Goal: Task Accomplishment & Management: Complete application form

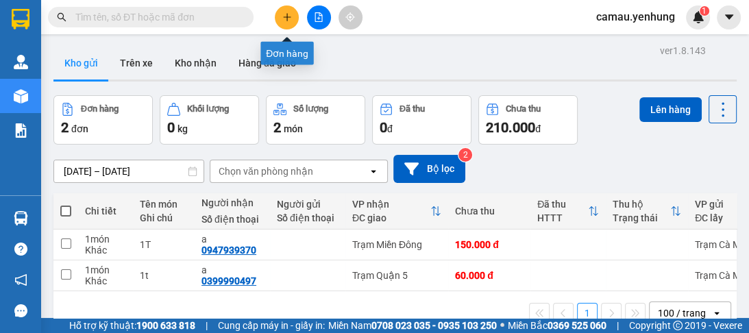
click at [285, 24] on button at bounding box center [287, 17] width 24 height 24
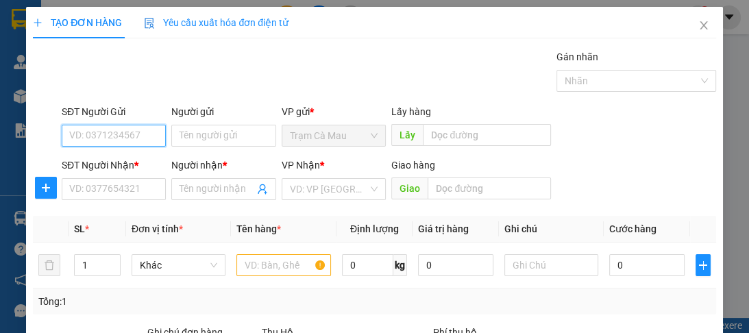
scroll to position [173, 0]
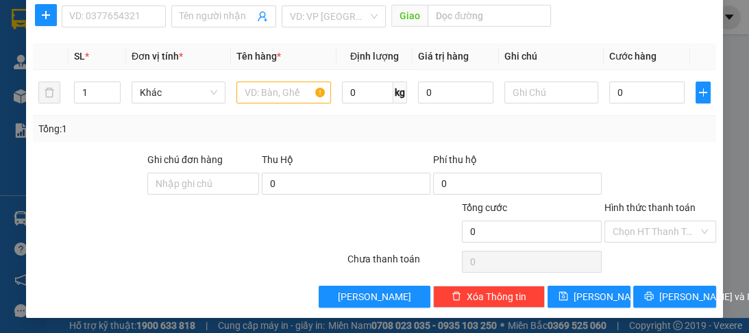
click at [89, 26] on div "SĐT Người Nhận * VD: 0377654321" at bounding box center [114, 9] width 104 height 48
click at [95, 20] on input "SĐT Người Nhận *" at bounding box center [114, 16] width 104 height 22
click at [91, 23] on input "SĐT Người Nhận *" at bounding box center [114, 16] width 104 height 22
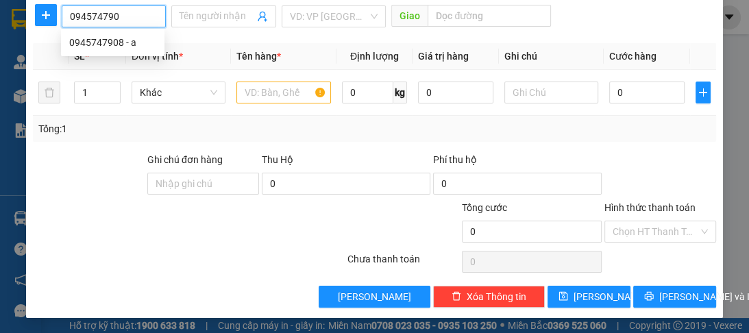
type input "0945747908"
click at [101, 43] on div "0945747908 - a" at bounding box center [112, 42] width 87 height 15
type input "a"
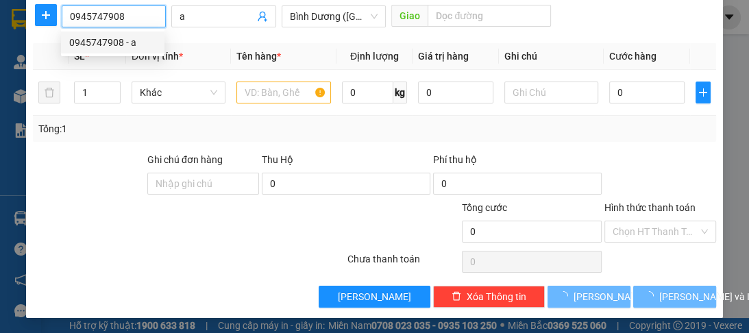
type input "200.000"
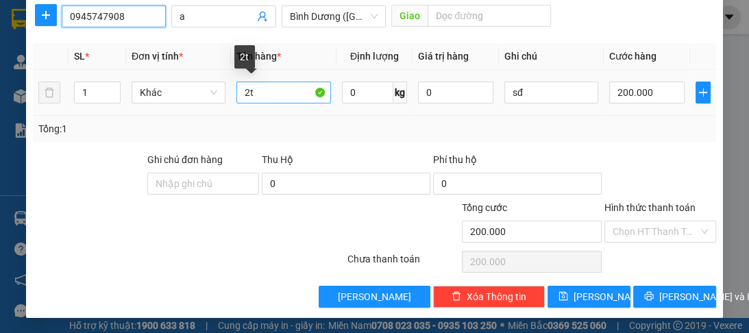
type input "0945747908"
click at [249, 98] on input "2t" at bounding box center [284, 93] width 94 height 22
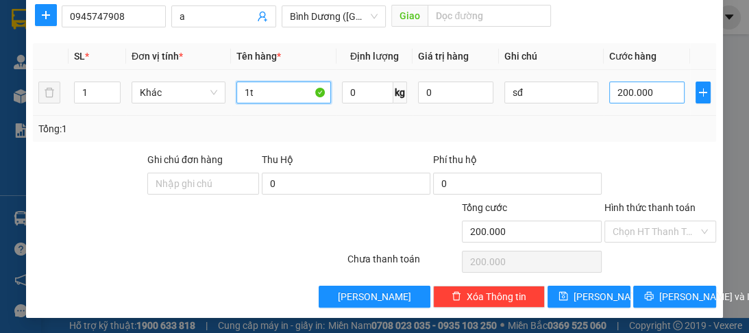
type input "1t"
click at [628, 95] on input "200.000" at bounding box center [647, 93] width 75 height 22
type input "0"
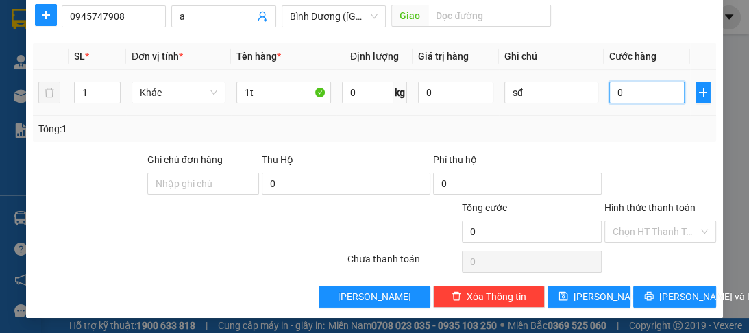
type input "1"
type input "01"
type input "12"
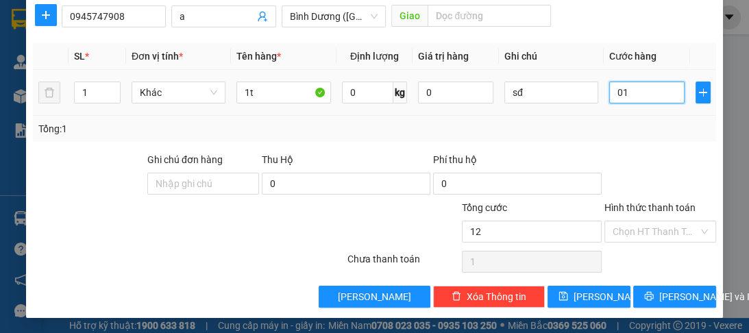
type input "012"
type input "120"
type input "0.120"
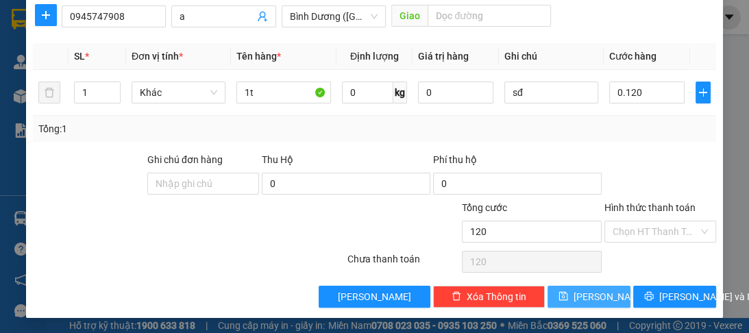
type input "120.000"
click at [591, 291] on span "[PERSON_NAME]" at bounding box center [610, 296] width 73 height 15
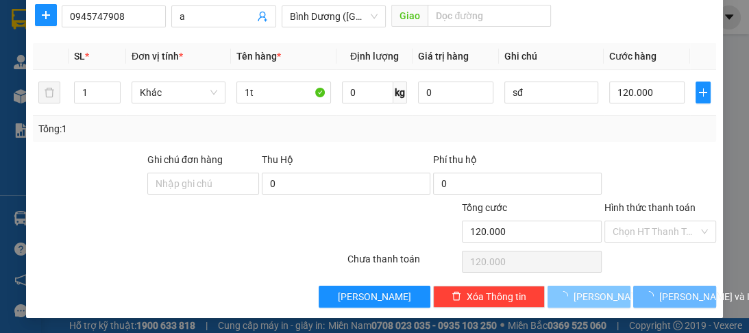
type input "0"
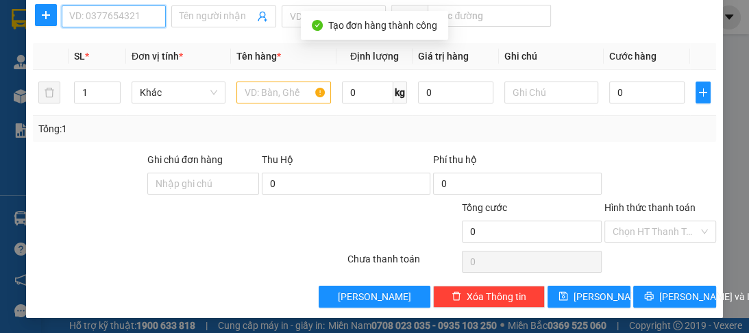
click at [104, 23] on input "SĐT Người Nhận *" at bounding box center [114, 16] width 104 height 22
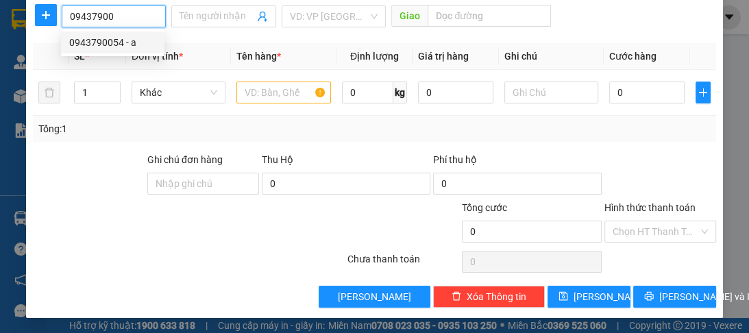
click at [137, 46] on div "0943790054 - a" at bounding box center [112, 42] width 87 height 15
type input "0943790054"
type input "a"
type input "100.000"
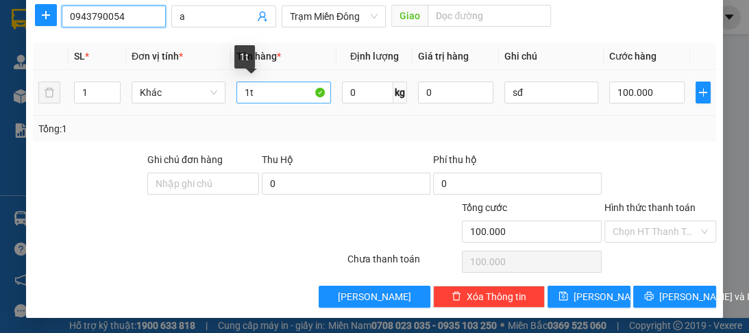
type input "0943790054"
click at [250, 93] on input "1t" at bounding box center [284, 93] width 94 height 22
click at [246, 97] on input "1t" at bounding box center [284, 93] width 94 height 22
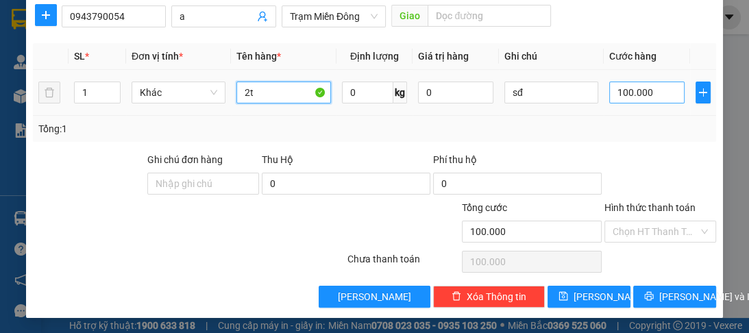
type input "2t"
click at [668, 91] on input "100.000" at bounding box center [647, 93] width 75 height 22
type input "0"
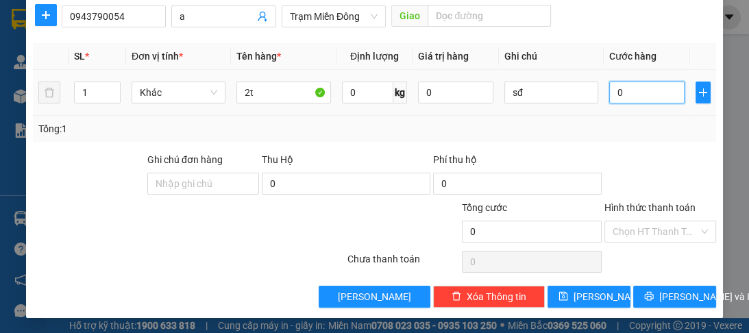
type input "1"
type input "01"
type input "16"
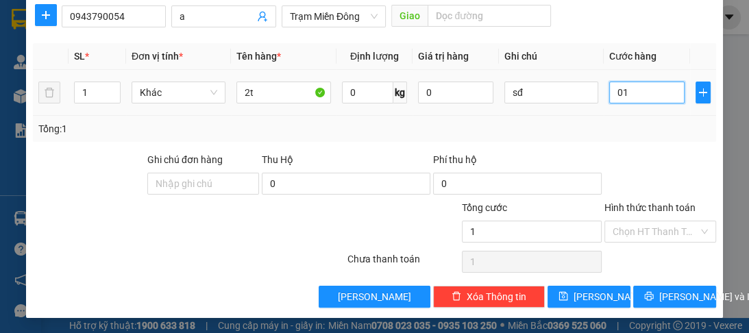
type input "016"
type input "160"
type input "0.160"
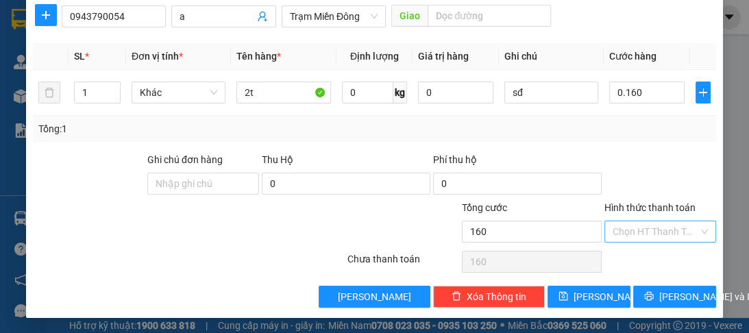
type input "160.000"
click at [630, 230] on input "Hình thức thanh toán" at bounding box center [656, 231] width 86 height 21
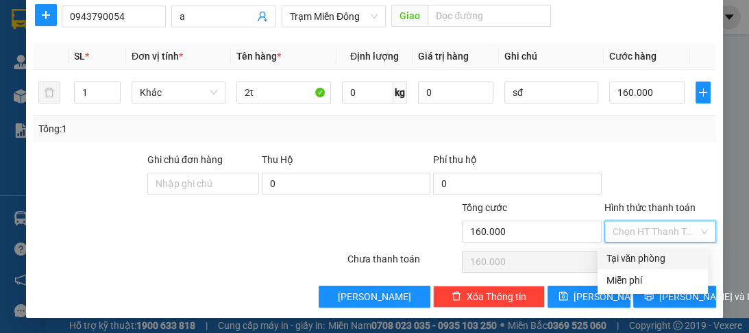
click at [630, 263] on div "Tại văn phòng" at bounding box center [653, 258] width 94 height 15
type input "0"
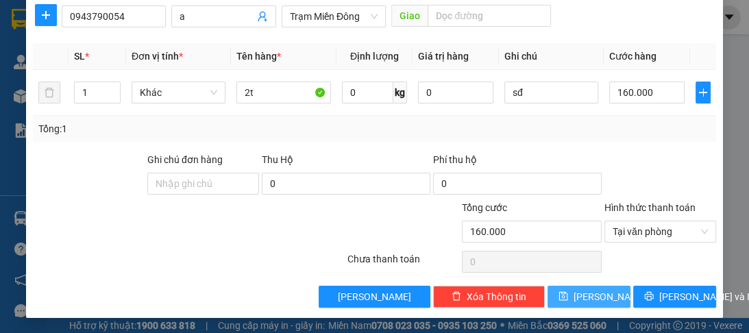
click at [618, 287] on button "[PERSON_NAME]" at bounding box center [589, 297] width 83 height 22
type input "0"
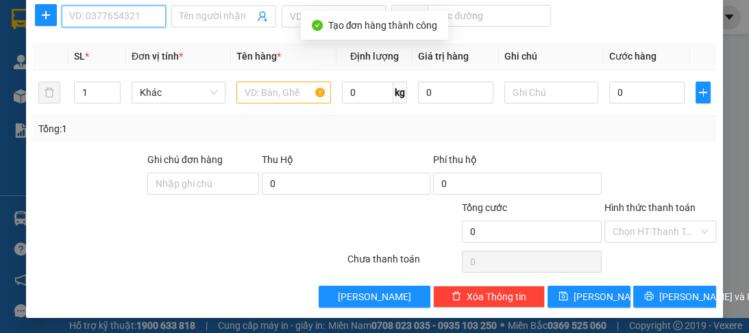
click at [92, 8] on input "SĐT Người Nhận *" at bounding box center [114, 16] width 104 height 22
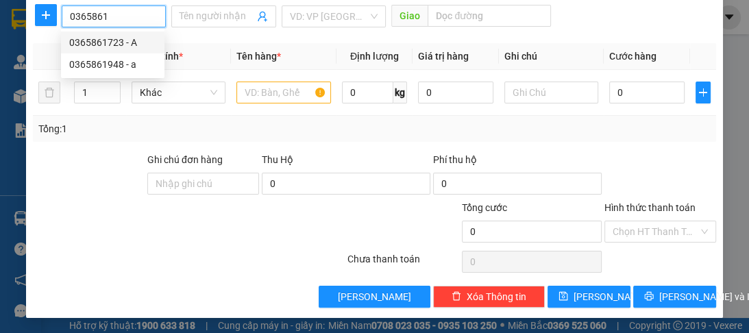
click at [103, 44] on div "0365861723 - A" at bounding box center [112, 42] width 87 height 15
type input "0365861723"
type input "A"
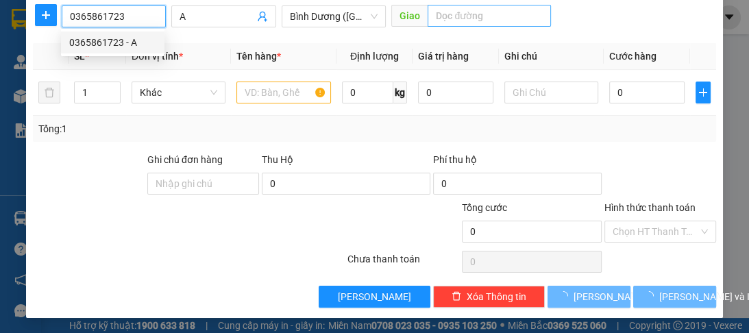
type input "70.000"
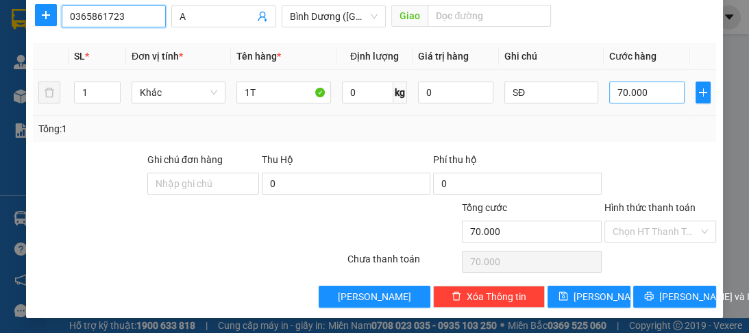
type input "0365861723"
click at [634, 88] on input "70.000" at bounding box center [647, 93] width 75 height 22
type input "0"
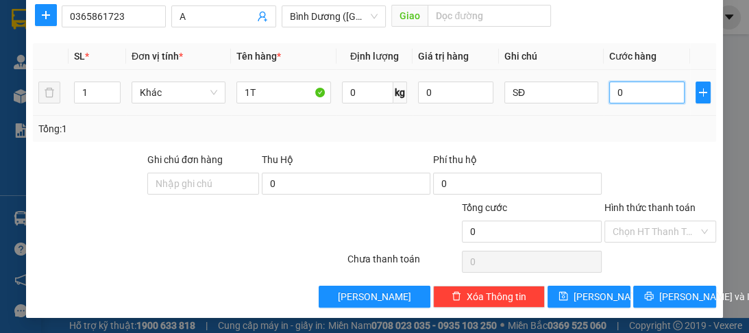
type input "8"
type input "08"
type input "80"
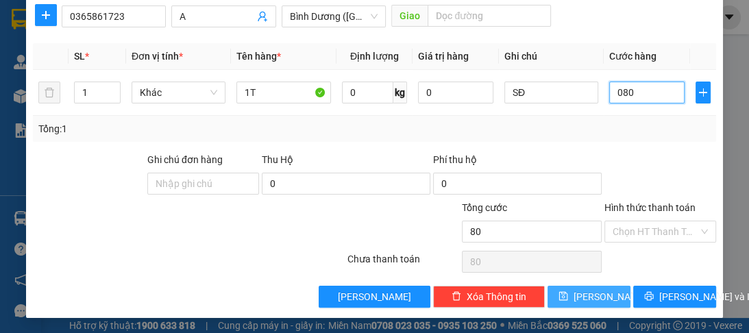
type input "080"
type input "80.000"
click at [610, 302] on button "[PERSON_NAME]" at bounding box center [589, 297] width 83 height 22
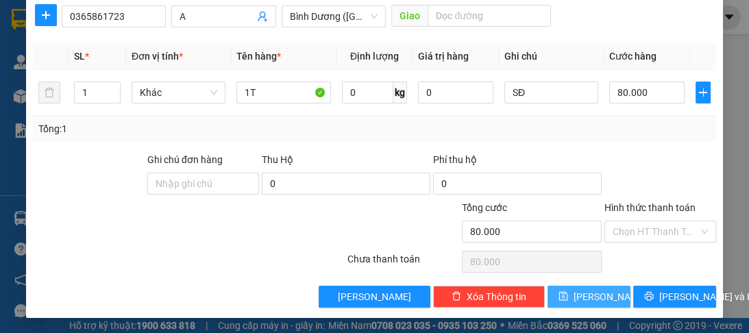
type input "0"
